Goal: Information Seeking & Learning: Find specific fact

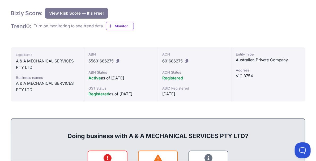
click at [134, 16] on div "Bizly Score: View Risk Score — It's Free! View Risk Score — It's Free!" at bounding box center [158, 13] width 295 height 11
drag, startPoint x: 88, startPoint y: 60, endPoint x: 114, endPoint y: 62, distance: 25.6
click at [114, 62] on div "ABN 55601686275 ABN Status Active as of [DATE] GST Status Registered as of [DAT…" at bounding box center [122, 74] width 74 height 54
copy span "55601686275"
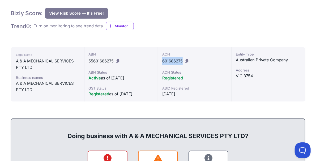
drag, startPoint x: 161, startPoint y: 61, endPoint x: 183, endPoint y: 60, distance: 22.1
click at [183, 60] on div "ACN 601686275 ACN Status Registered ASIC Registered [DATE]" at bounding box center [195, 74] width 74 height 54
copy span "601686275"
click at [44, 63] on div "A & A MECHANICAL SERVICES PTY LTD" at bounding box center [47, 64] width 63 height 13
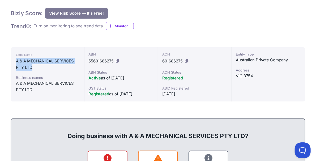
drag, startPoint x: 17, startPoint y: 61, endPoint x: 37, endPoint y: 69, distance: 21.2
click at [37, 69] on div "A & A MECHANICAL SERVICES PTY LTD" at bounding box center [47, 64] width 63 height 13
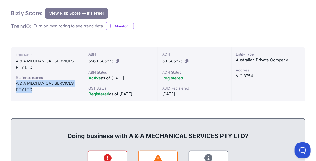
drag, startPoint x: 35, startPoint y: 90, endPoint x: 14, endPoint y: 82, distance: 22.3
click at [14, 82] on div "Legal Name A & A MECHANICAL SERVICES PTY LTD Business names A & A MECHANICAL SE…" at bounding box center [48, 74] width 74 height 54
copy div "A & A MECHANICAL SERVICES PTY LTD"
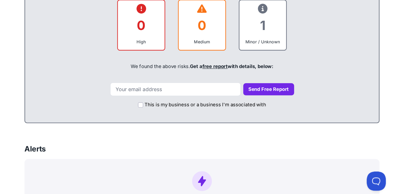
scroll to position [75, 0]
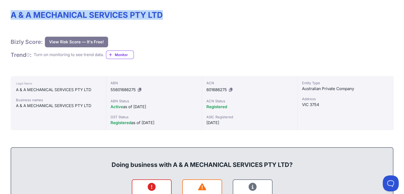
drag, startPoint x: 12, startPoint y: 15, endPoint x: 164, endPoint y: 18, distance: 152.3
click at [164, 18] on h1 "A & A MECHANICAL SERVICES PTY LTD" at bounding box center [202, 15] width 383 height 10
copy h1 "A & A MECHANICAL SERVICES PTY LTD"
